Goal: Information Seeking & Learning: Learn about a topic

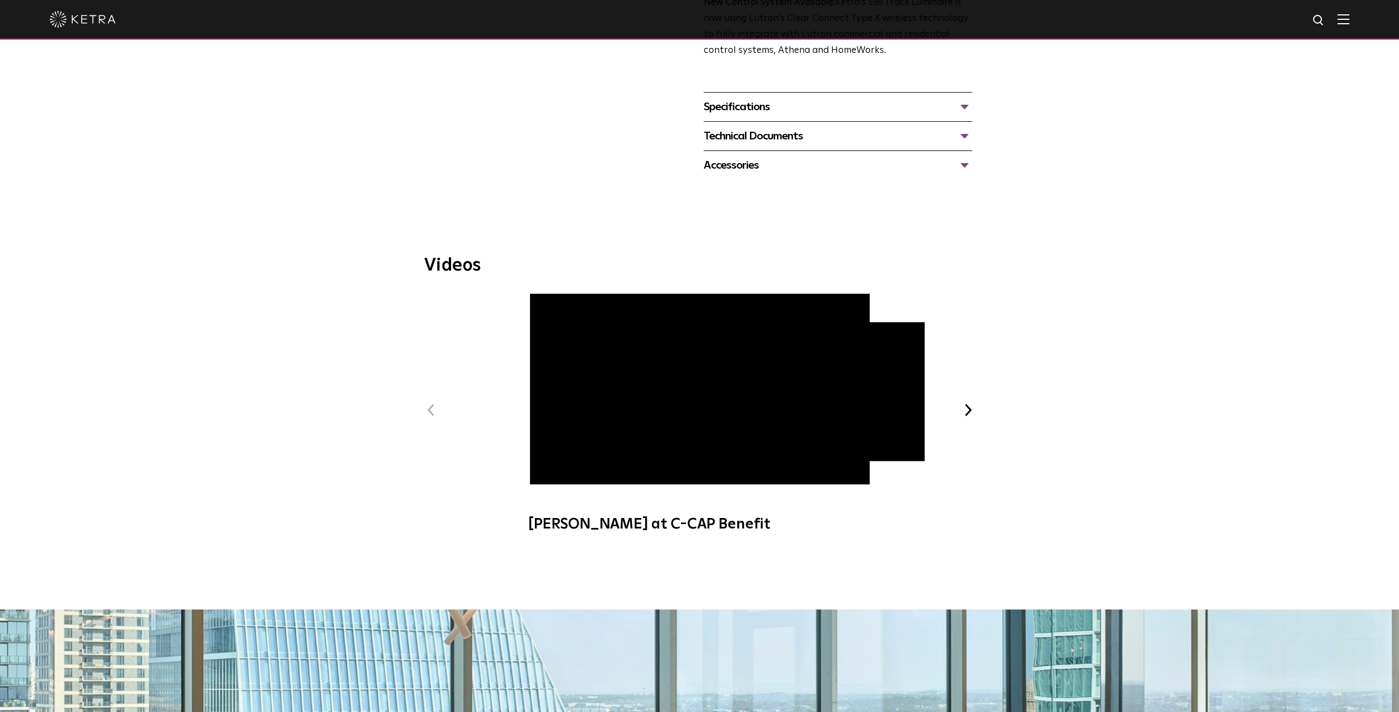
scroll to position [225, 0]
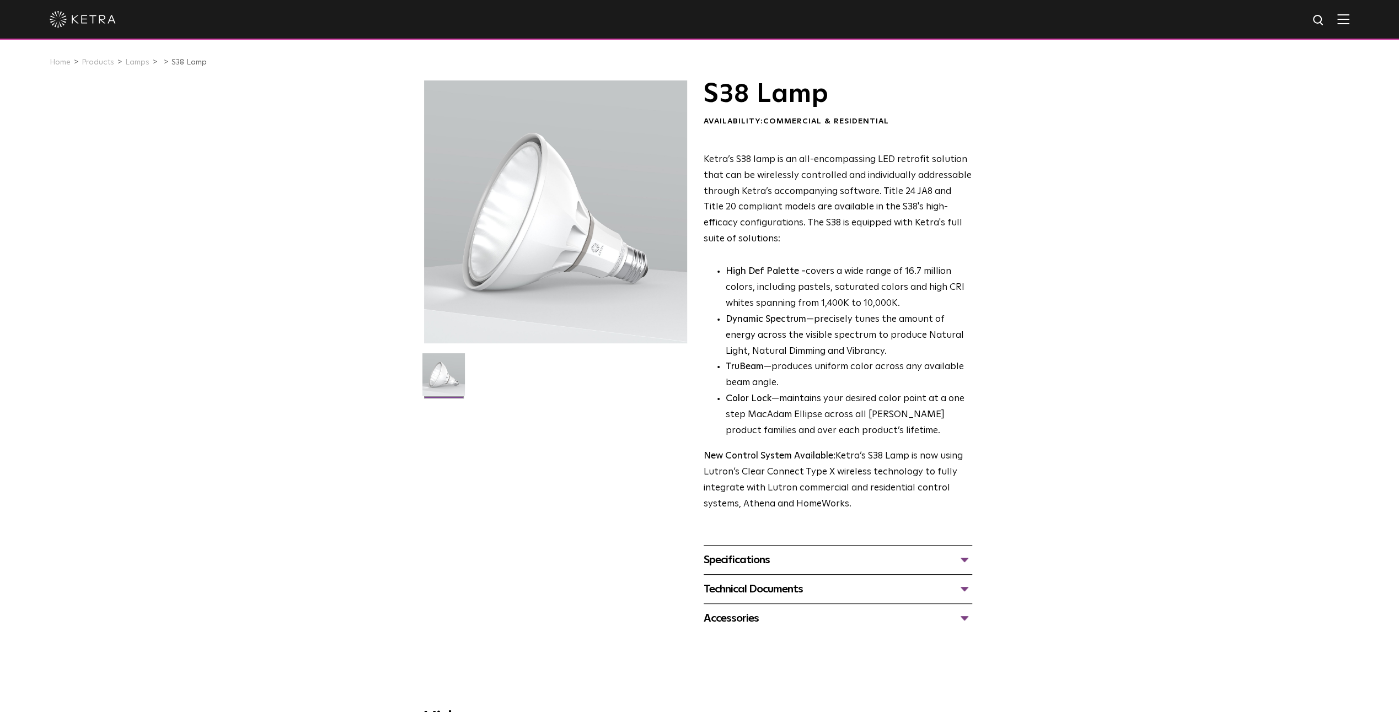
click at [753, 560] on div "Specifications" at bounding box center [838, 560] width 269 height 18
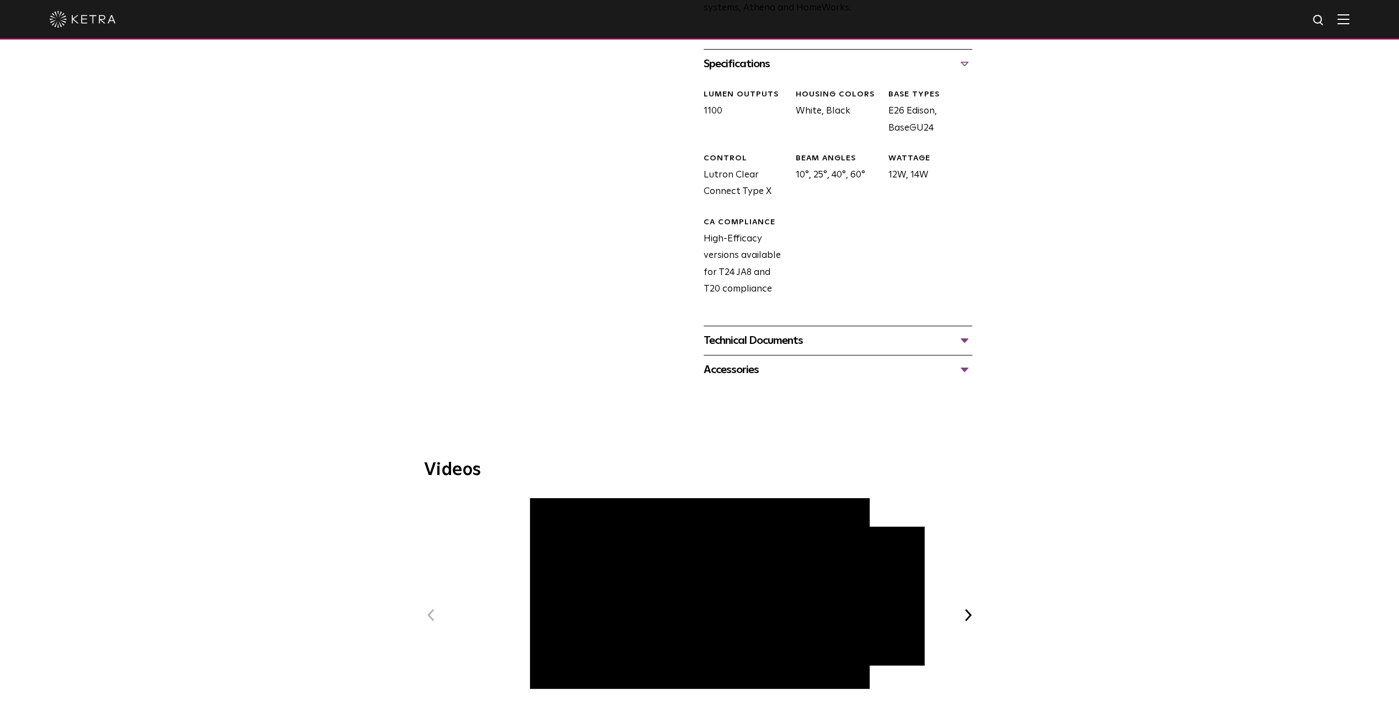
scroll to position [717, 0]
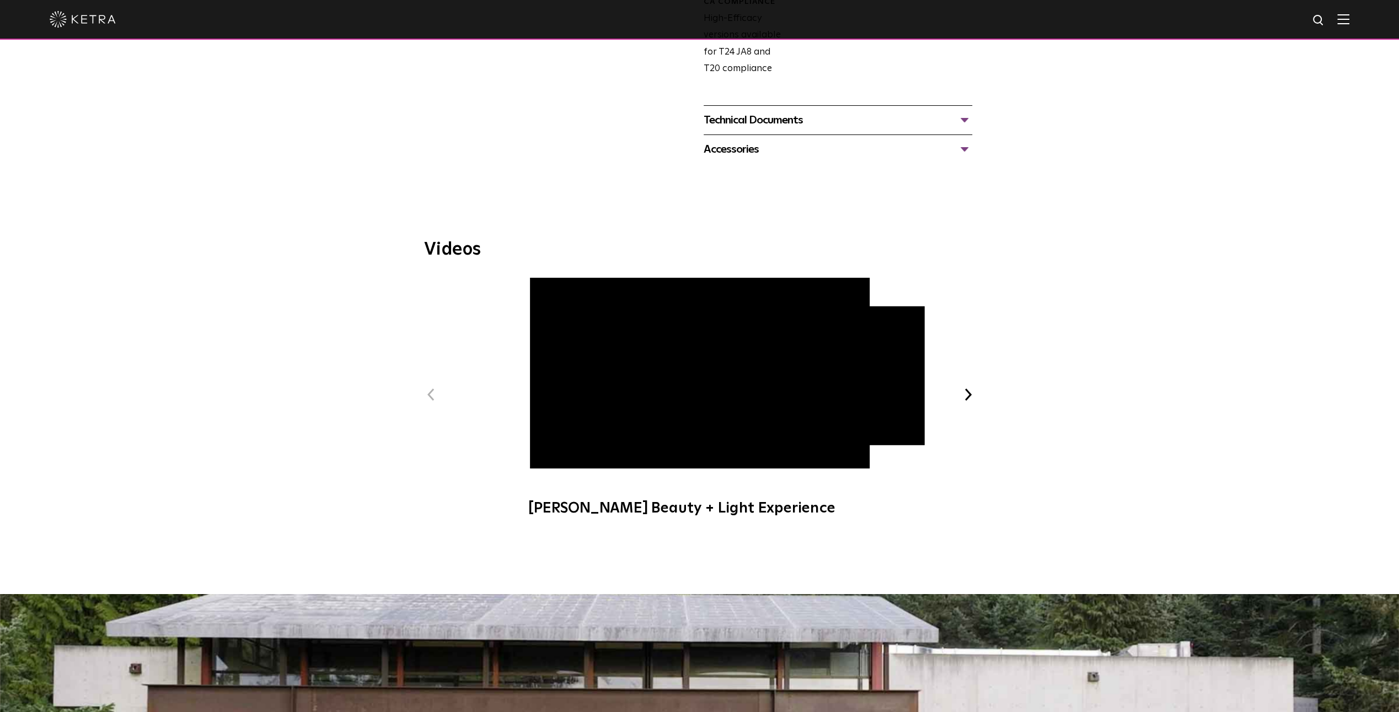
click at [970, 393] on button "Next" at bounding box center [968, 395] width 14 height 14
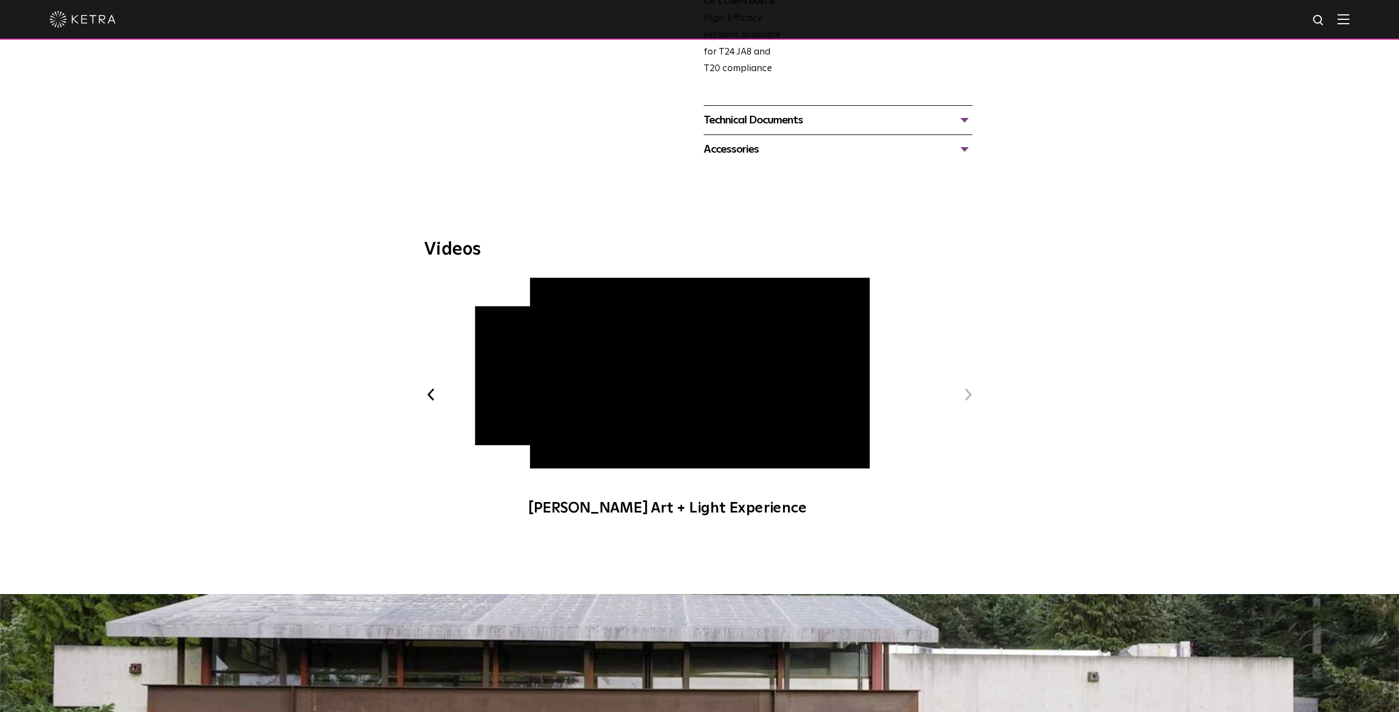
click at [970, 393] on button "Next" at bounding box center [968, 395] width 14 height 14
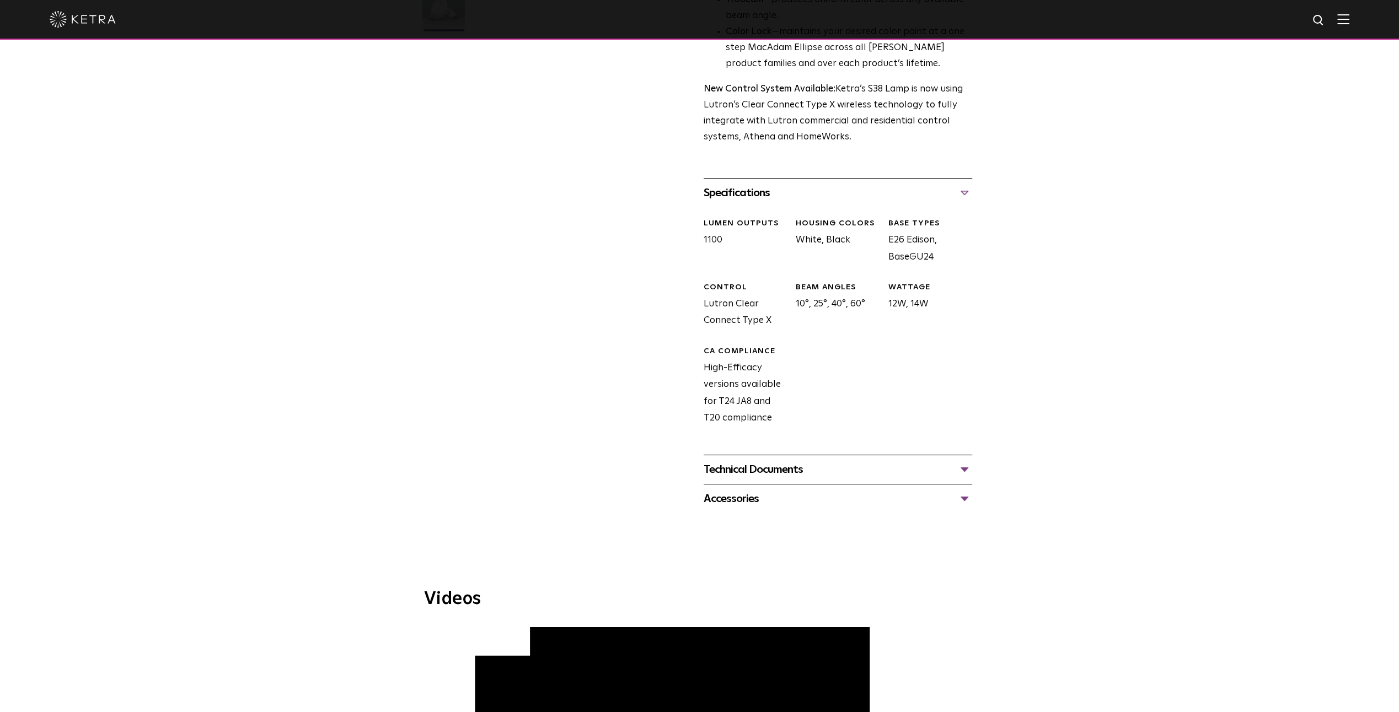
scroll to position [355, 0]
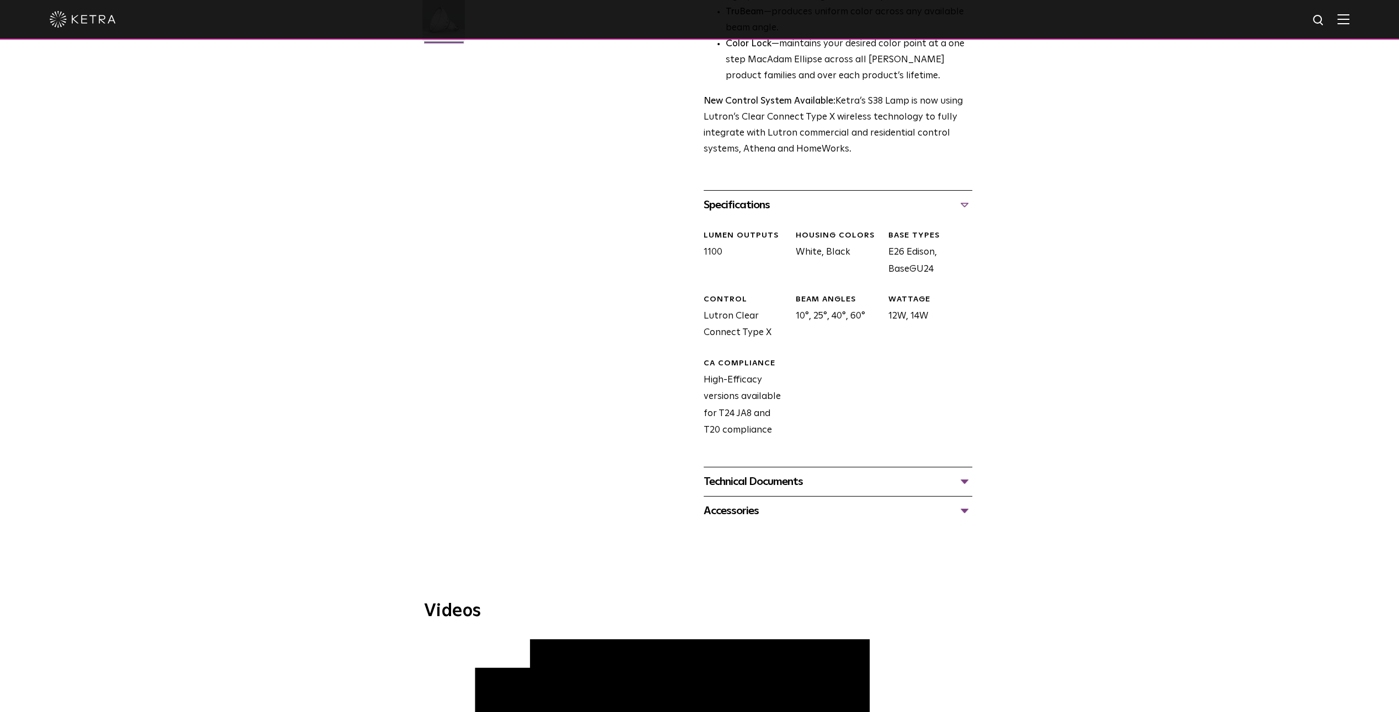
click at [737, 508] on div "Accessories" at bounding box center [838, 511] width 269 height 18
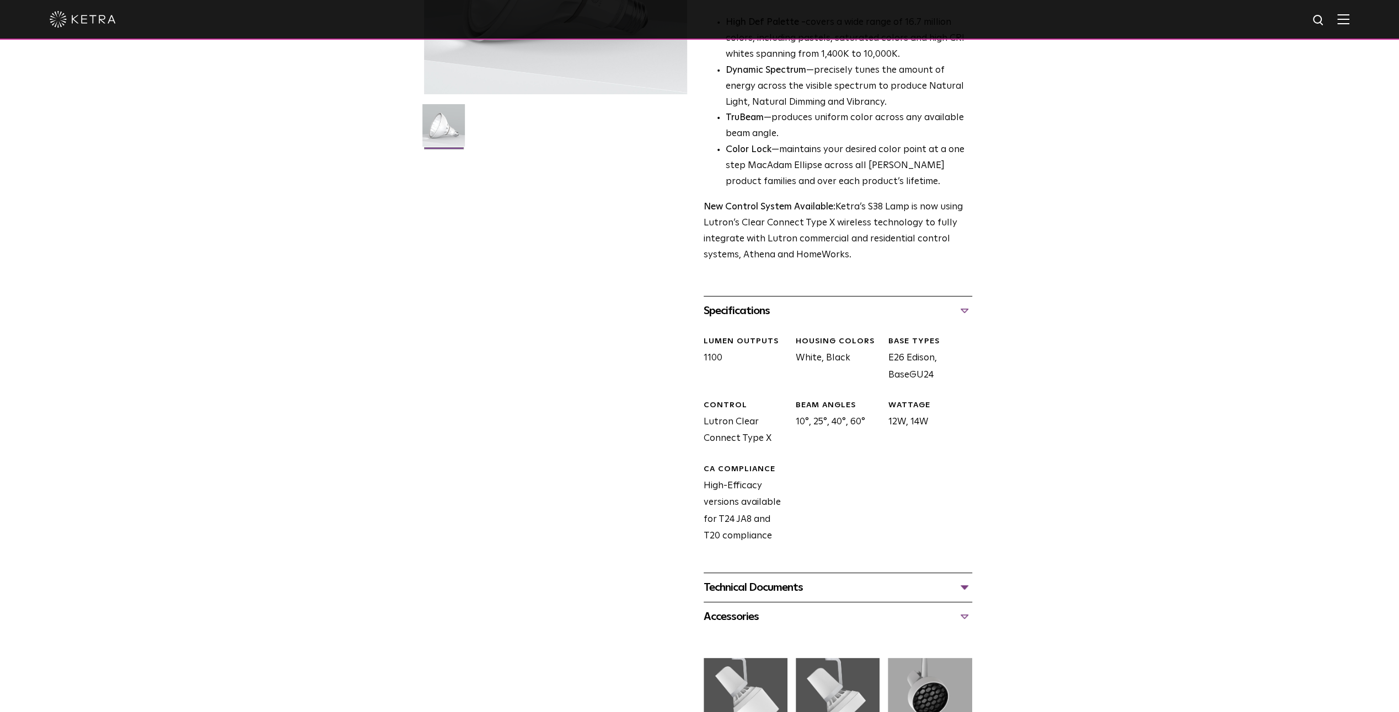
scroll to position [276, 0]
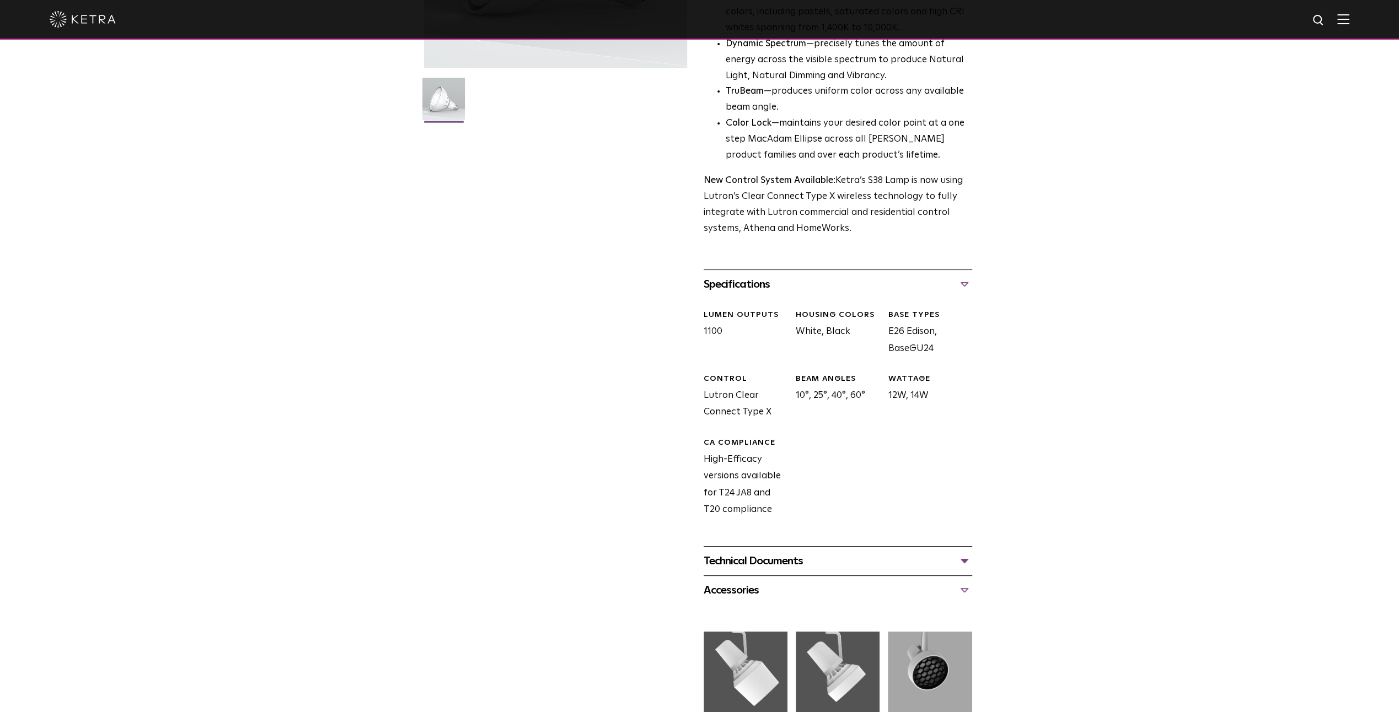
click at [751, 561] on div "Technical Documents" at bounding box center [838, 562] width 269 height 18
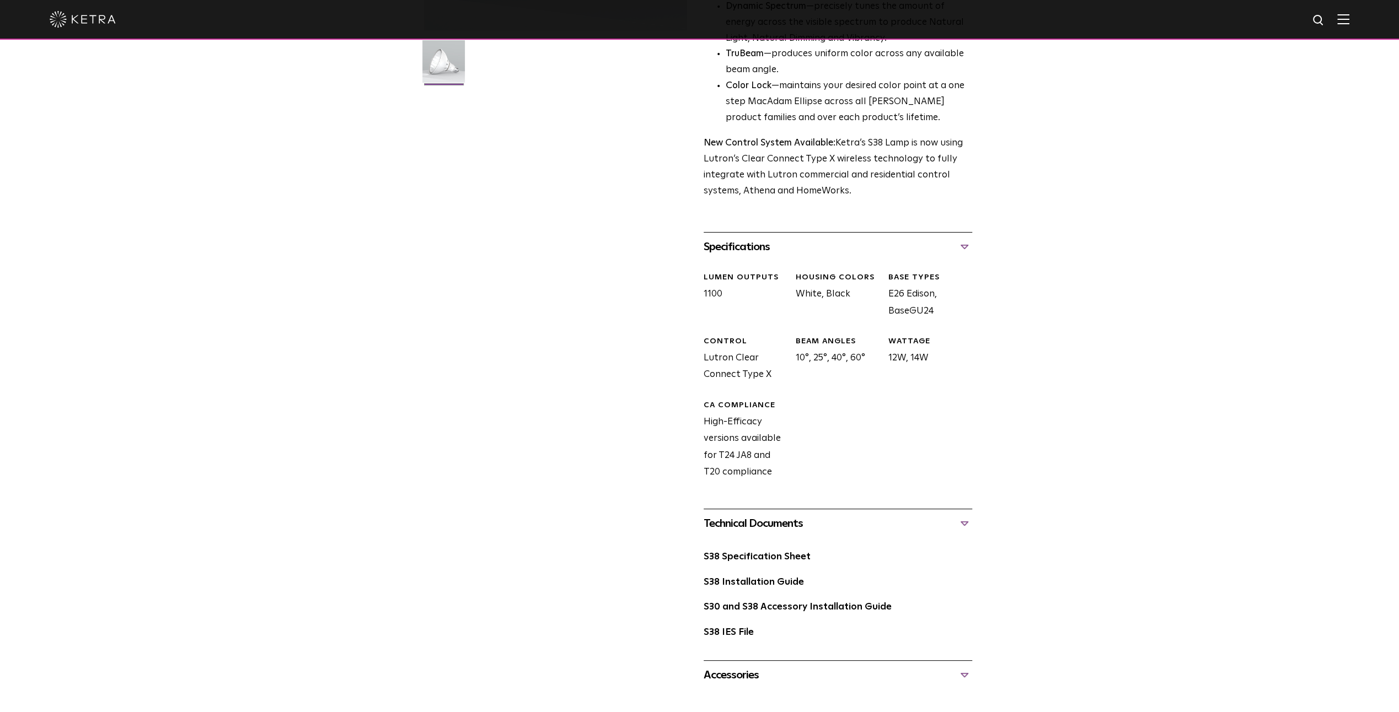
scroll to position [331, 0]
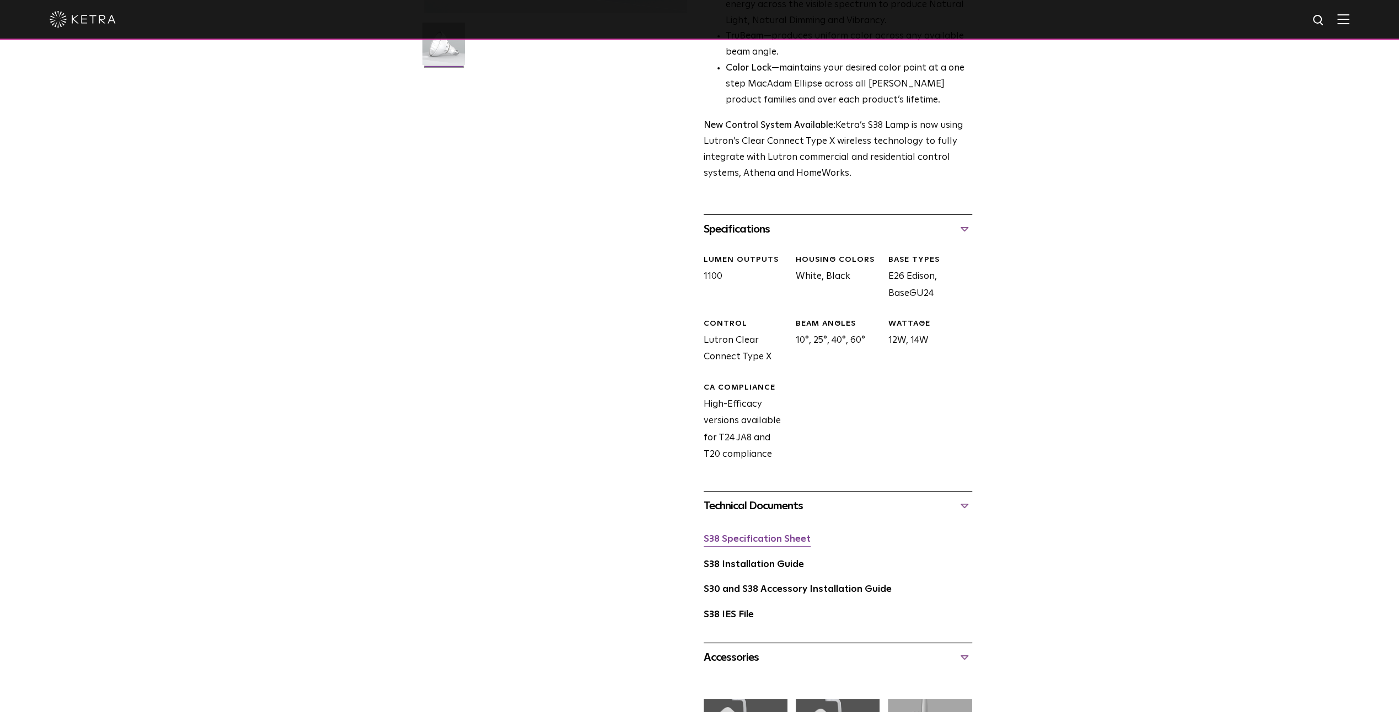
click at [752, 540] on link "S38 Specification Sheet" at bounding box center [757, 539] width 107 height 9
